Goal: Transaction & Acquisition: Purchase product/service

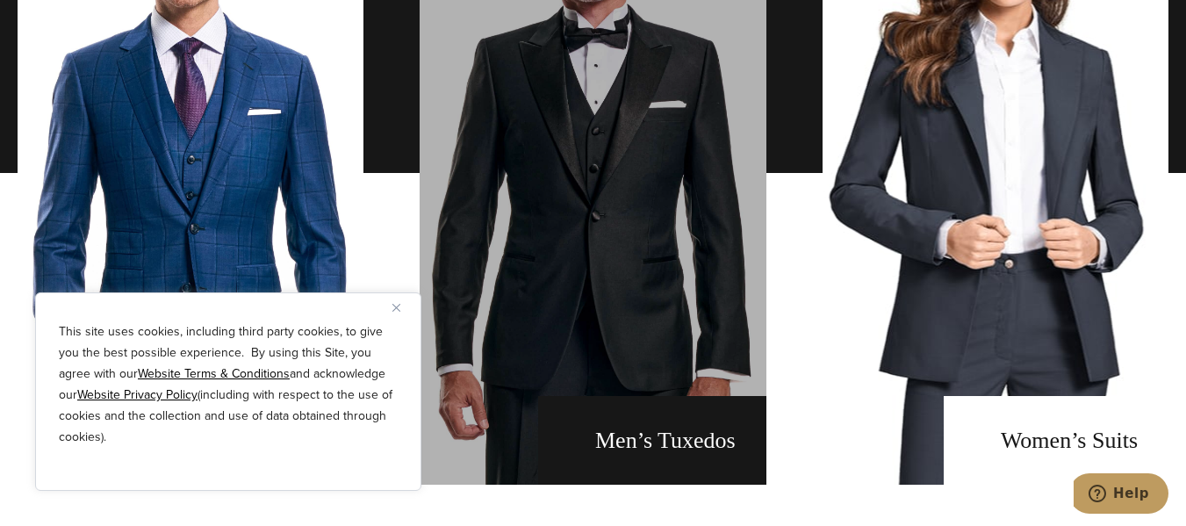
scroll to position [1229, 0]
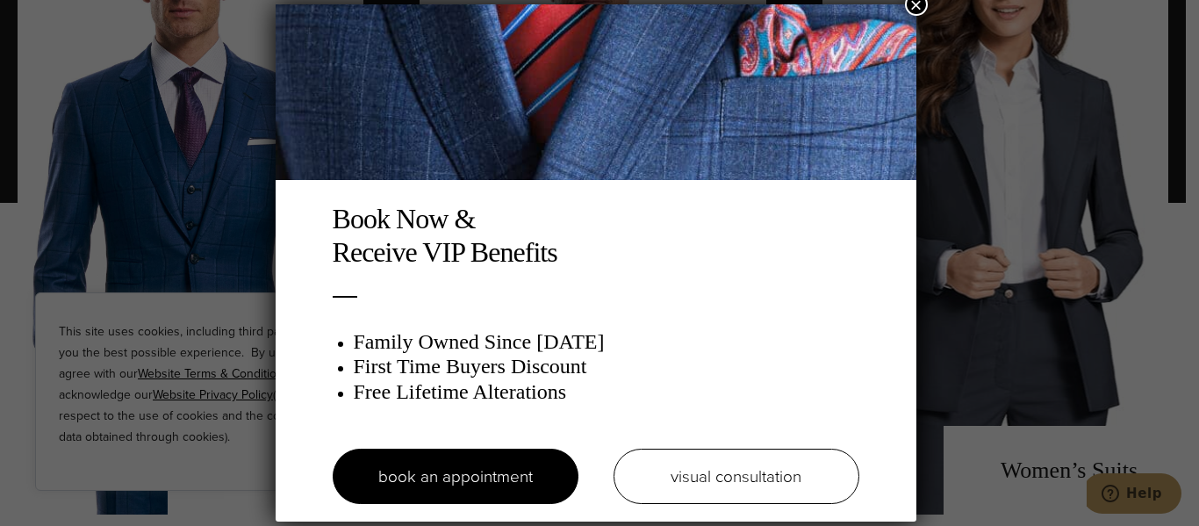
click at [921, 5] on button "×" at bounding box center [916, 4] width 23 height 23
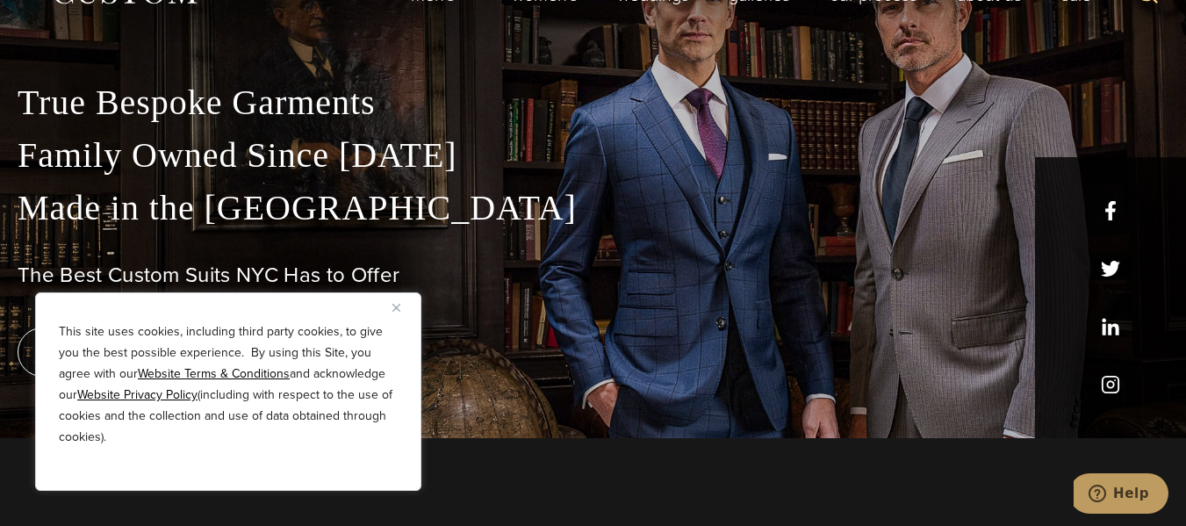
scroll to position [0, 0]
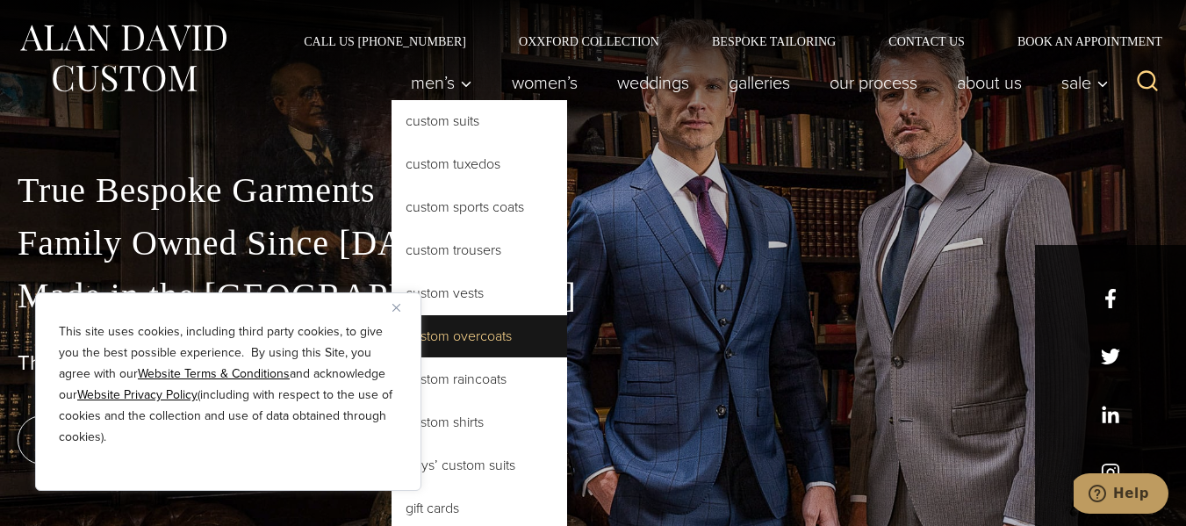
click at [472, 342] on link "Custom Overcoats" at bounding box center [480, 336] width 176 height 42
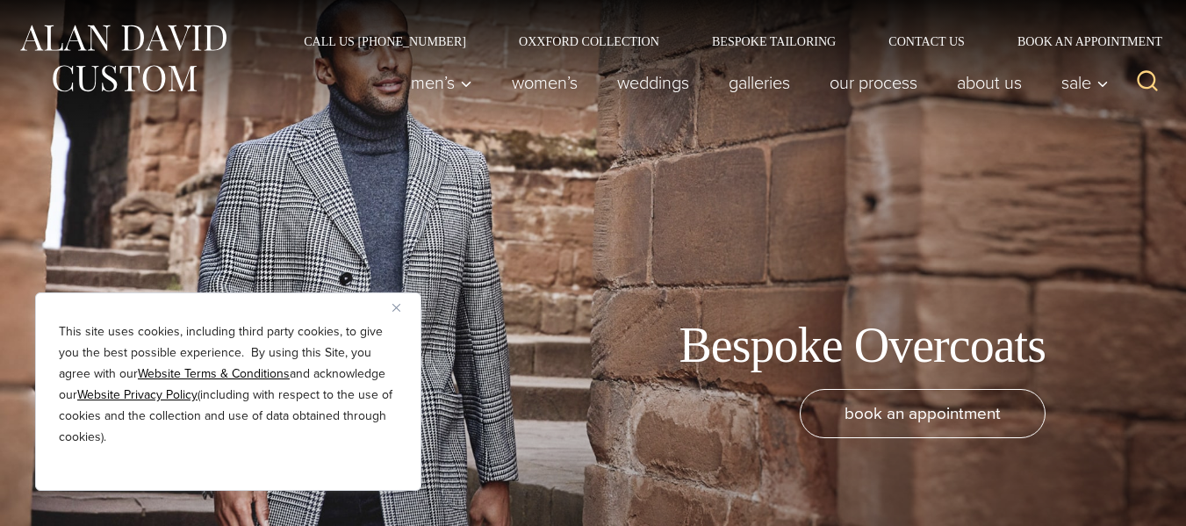
click at [397, 311] on img "Close" at bounding box center [397, 308] width 8 height 8
